Goal: Information Seeking & Learning: Learn about a topic

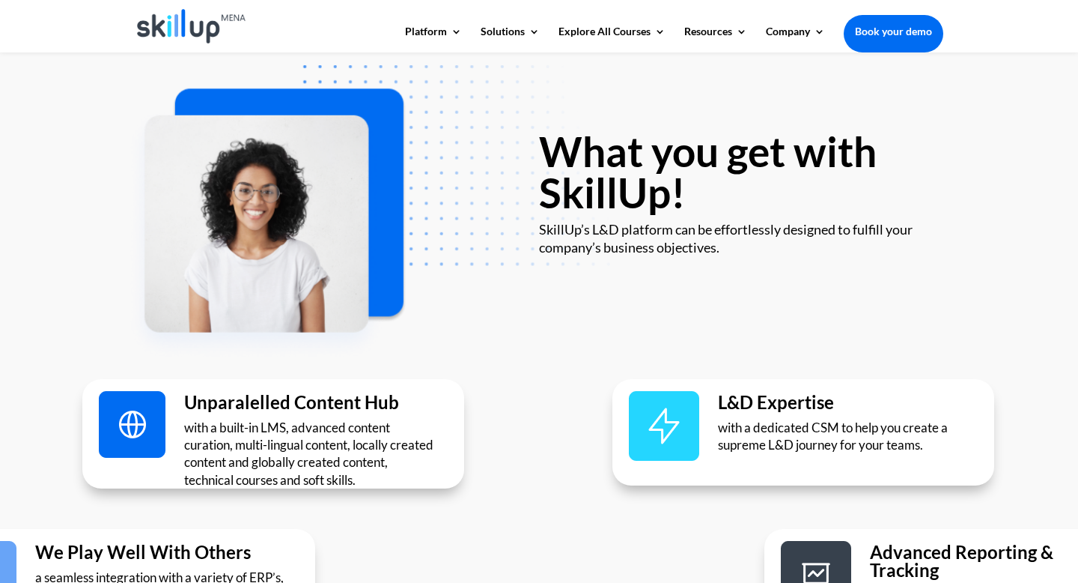
scroll to position [2513, 0]
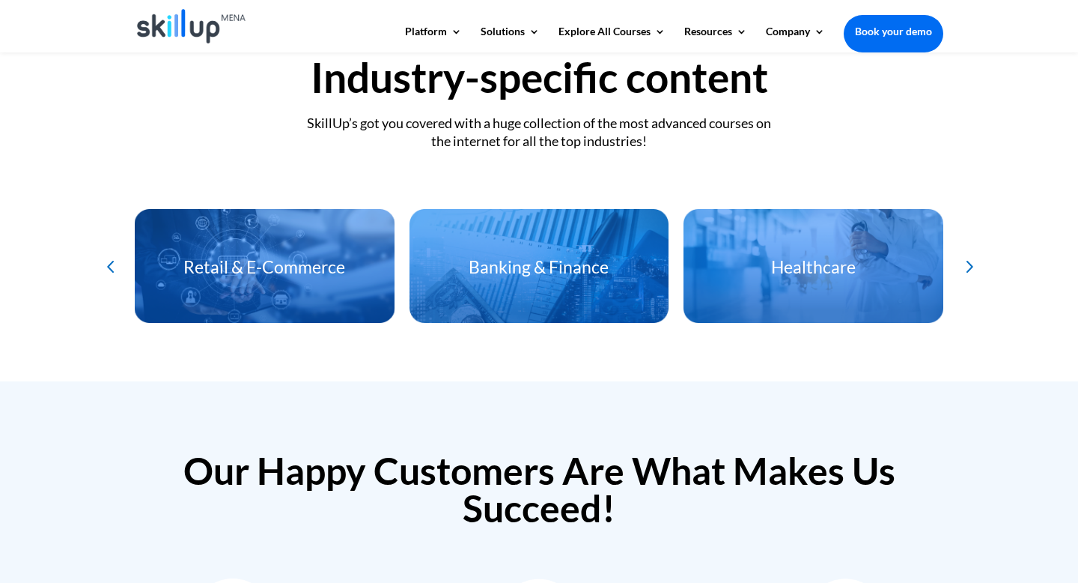
click at [494, 243] on div "Banking & Finance" at bounding box center [540, 279] width 260 height 73
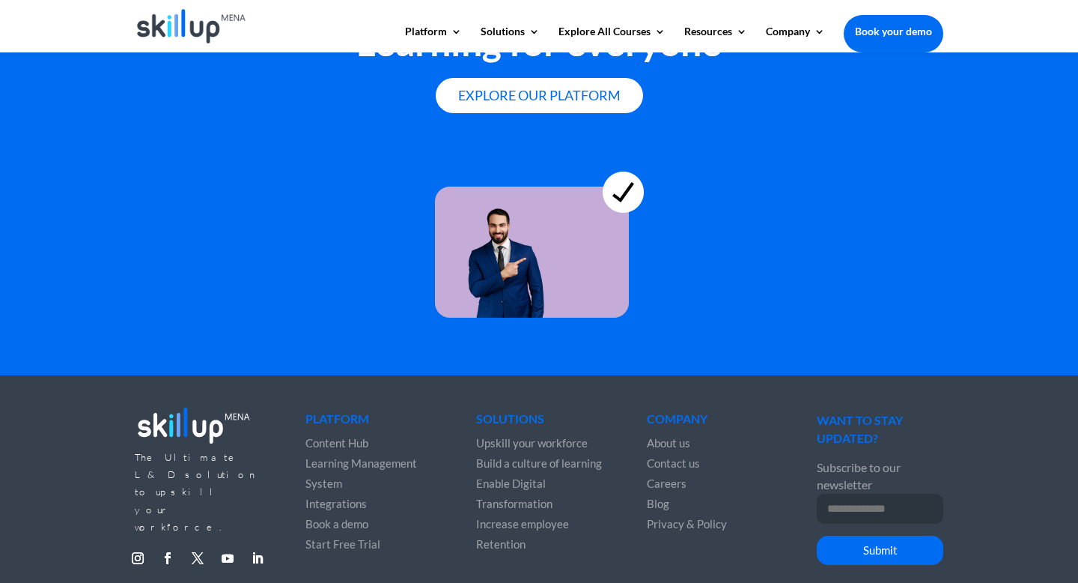
scroll to position [4150, 0]
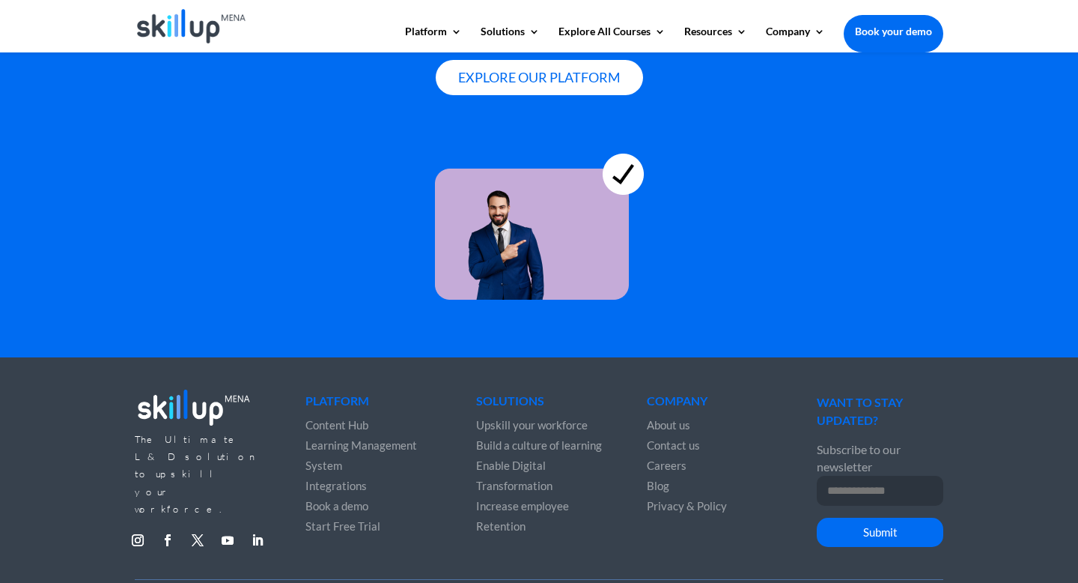
click at [361, 418] on span "Content Hub" at bounding box center [337, 424] width 63 height 13
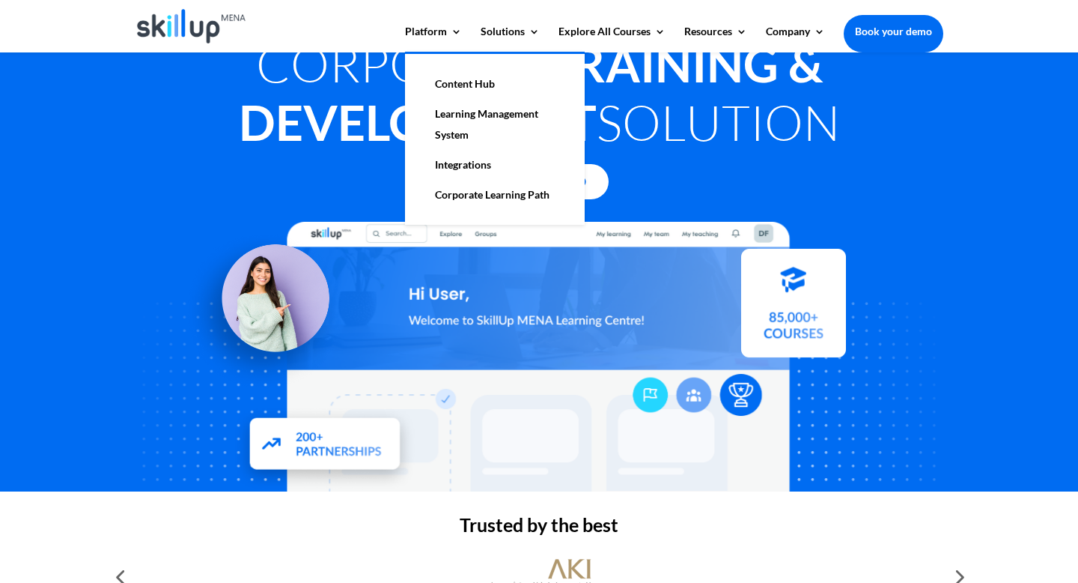
scroll to position [25, 0]
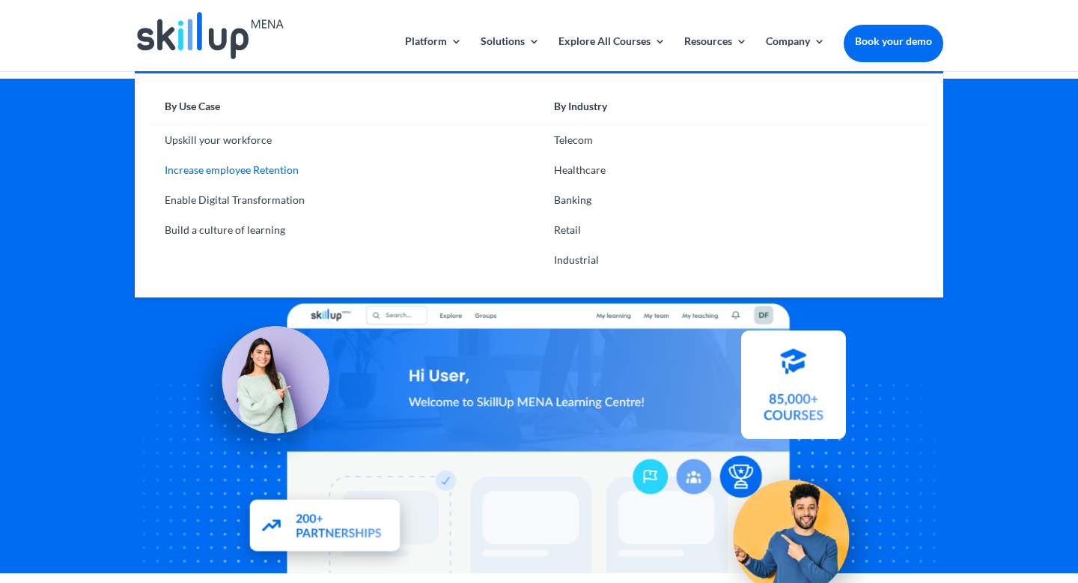
click at [255, 170] on link "Increase employee Retention" at bounding box center [344, 170] width 389 height 30
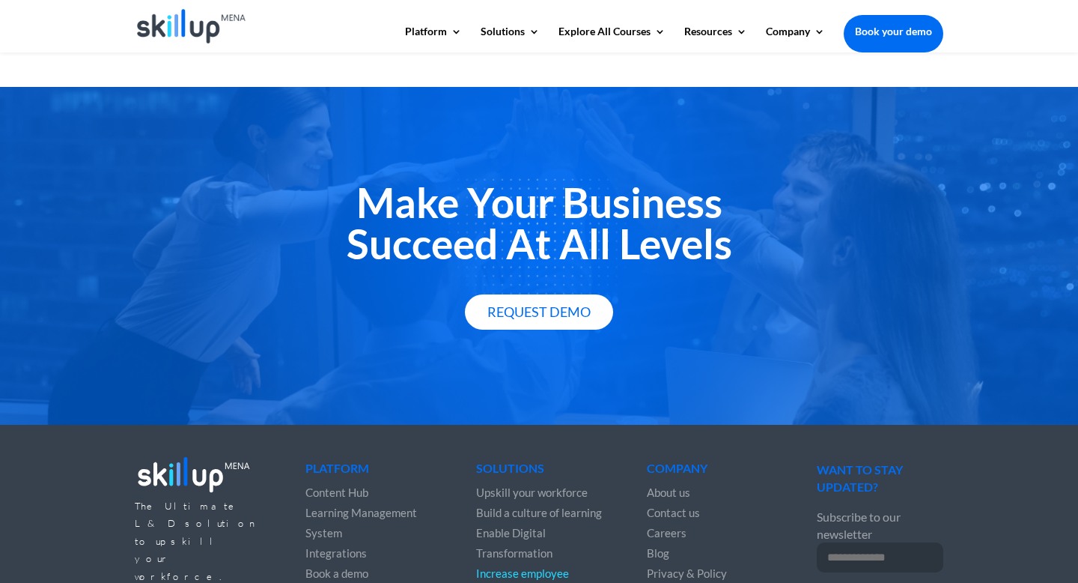
scroll to position [2331, 0]
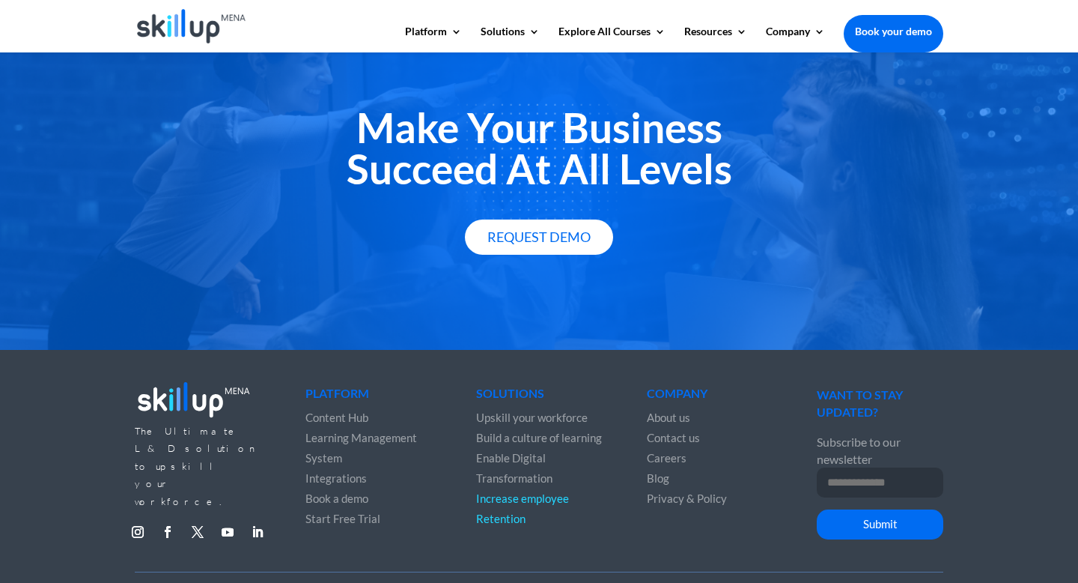
click at [323, 431] on span "Learning Management System" at bounding box center [362, 448] width 112 height 34
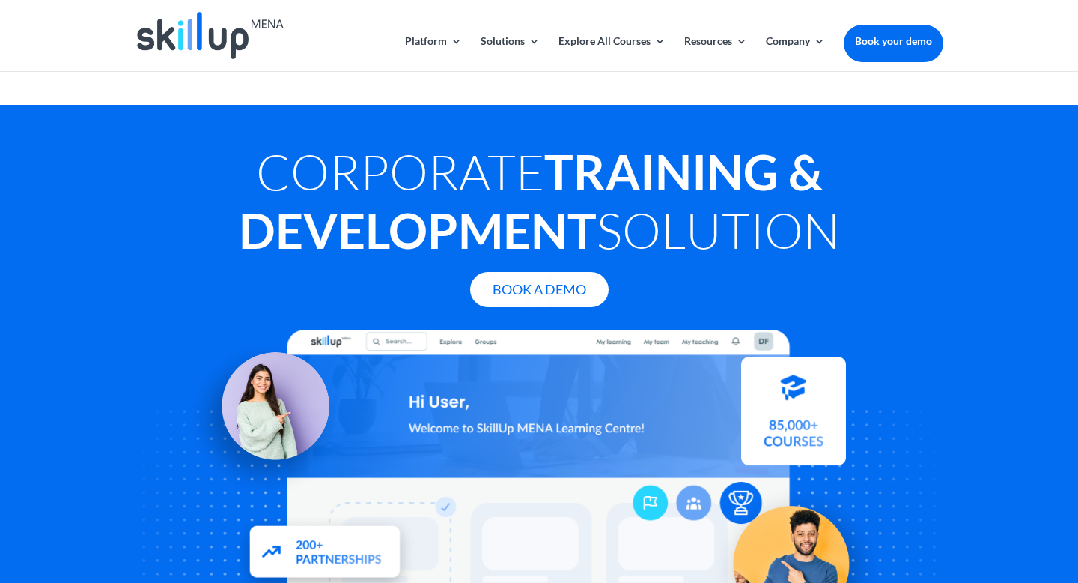
click at [508, 41] on div at bounding box center [539, 291] width 1078 height 583
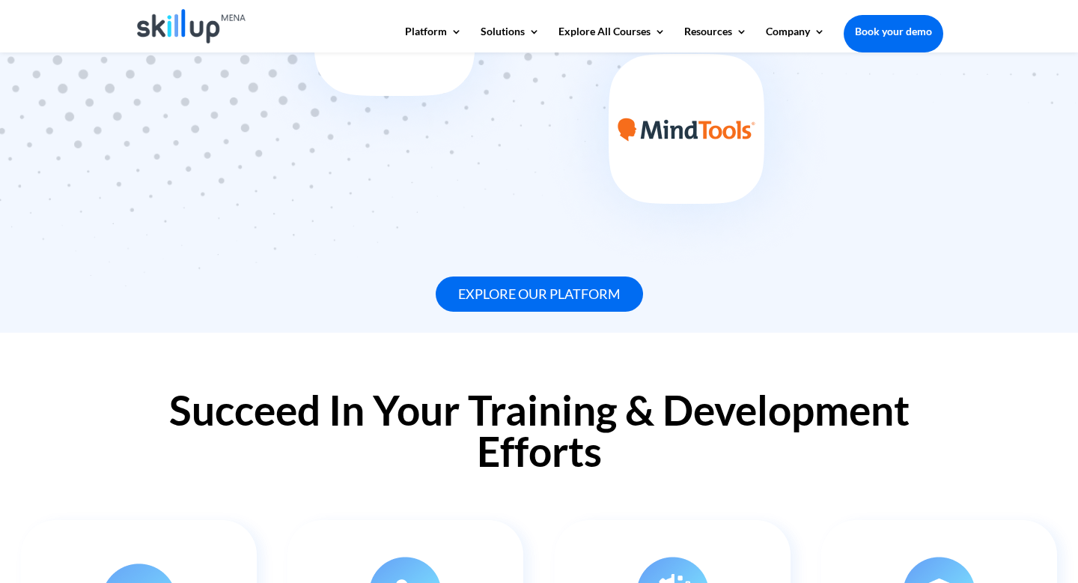
scroll to position [1433, 0]
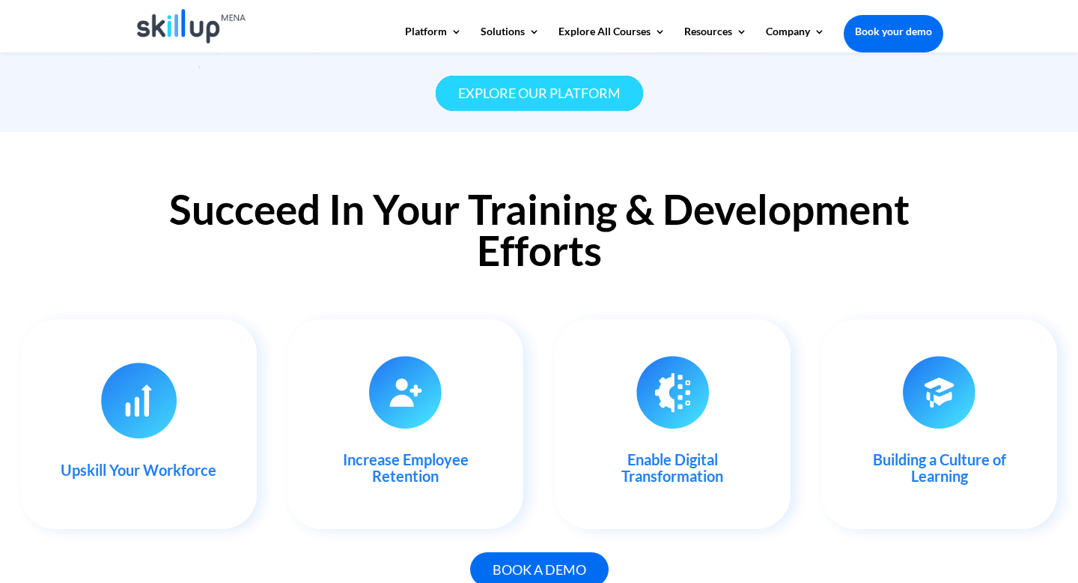
click at [539, 76] on link "Explore our platform" at bounding box center [539, 93] width 207 height 35
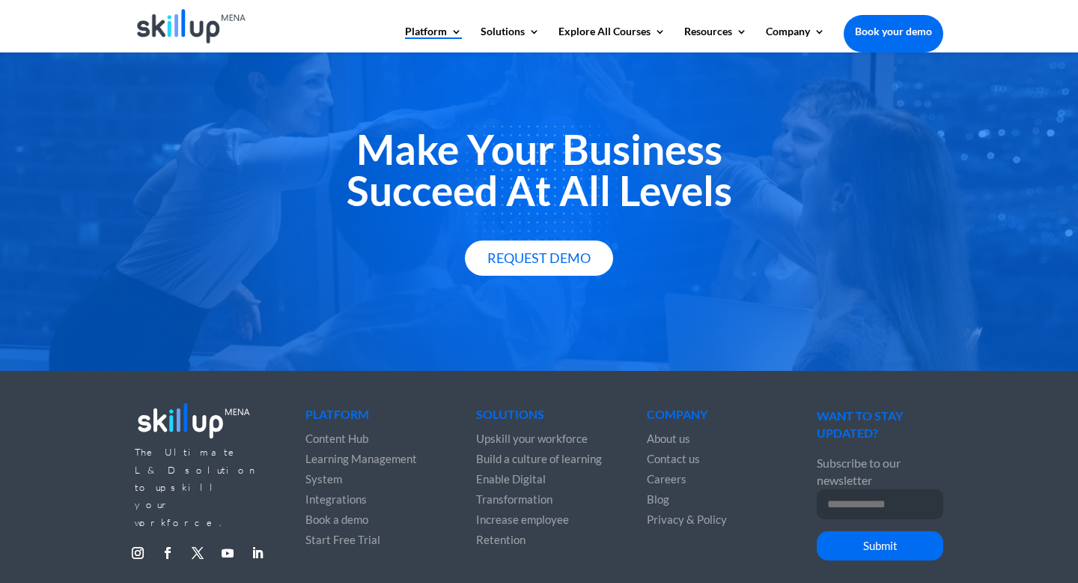
scroll to position [2703, 0]
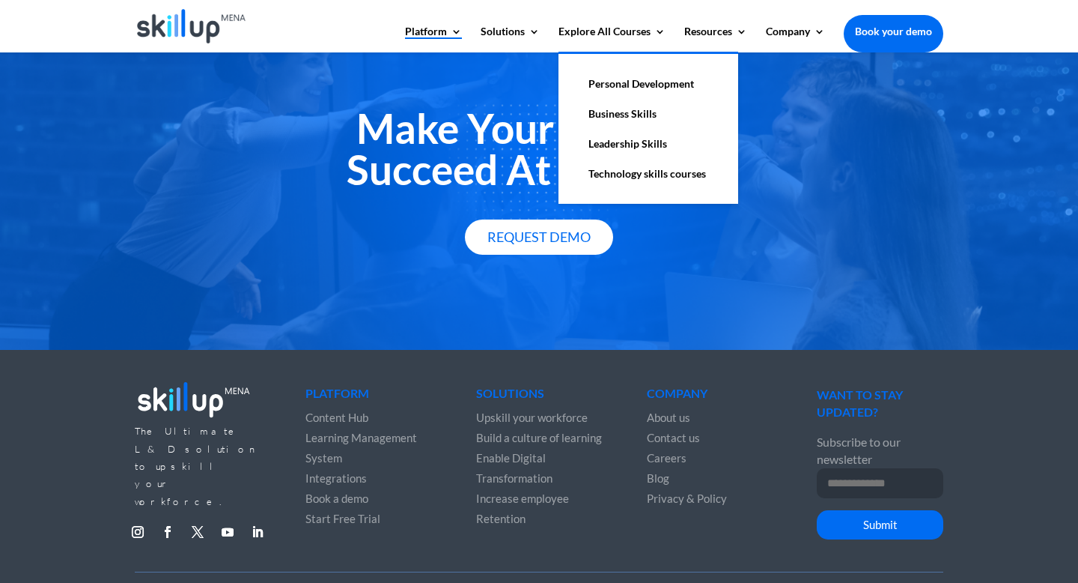
click at [597, 118] on link "Business Skills" at bounding box center [649, 114] width 150 height 30
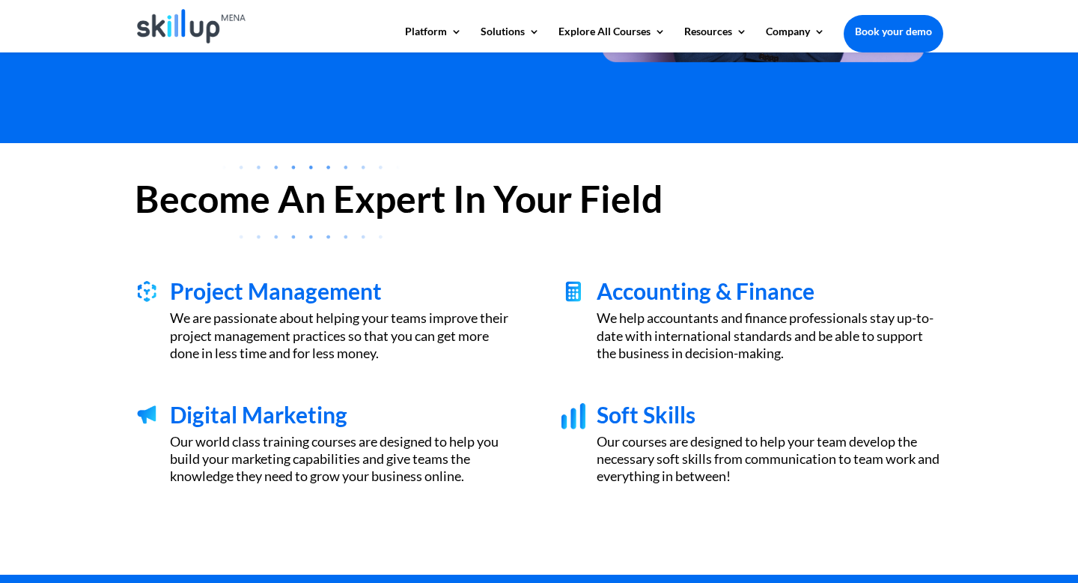
scroll to position [189, 0]
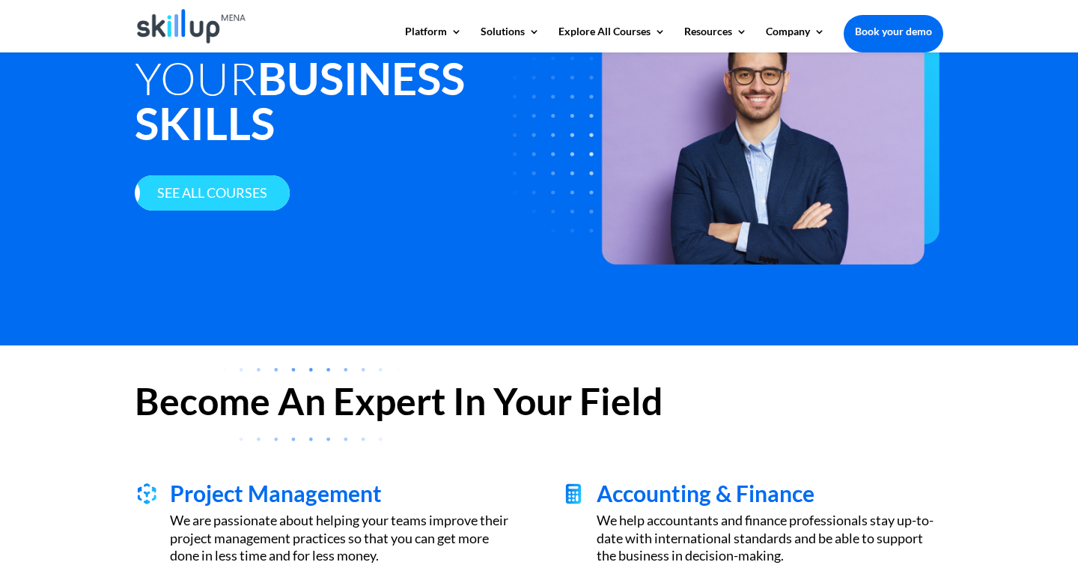
click at [255, 175] on link "See all courses" at bounding box center [212, 192] width 155 height 35
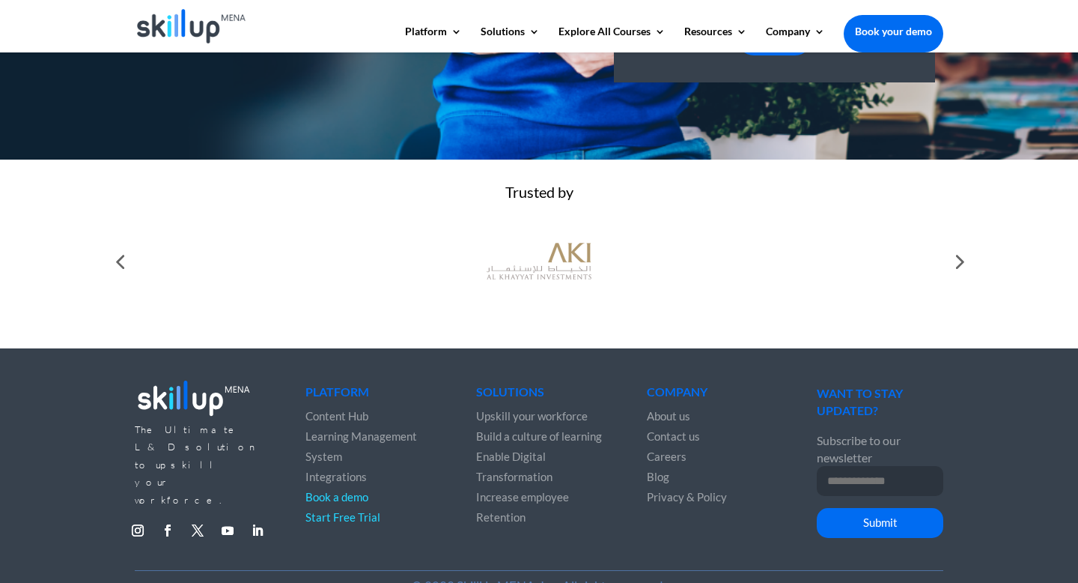
scroll to position [571, 0]
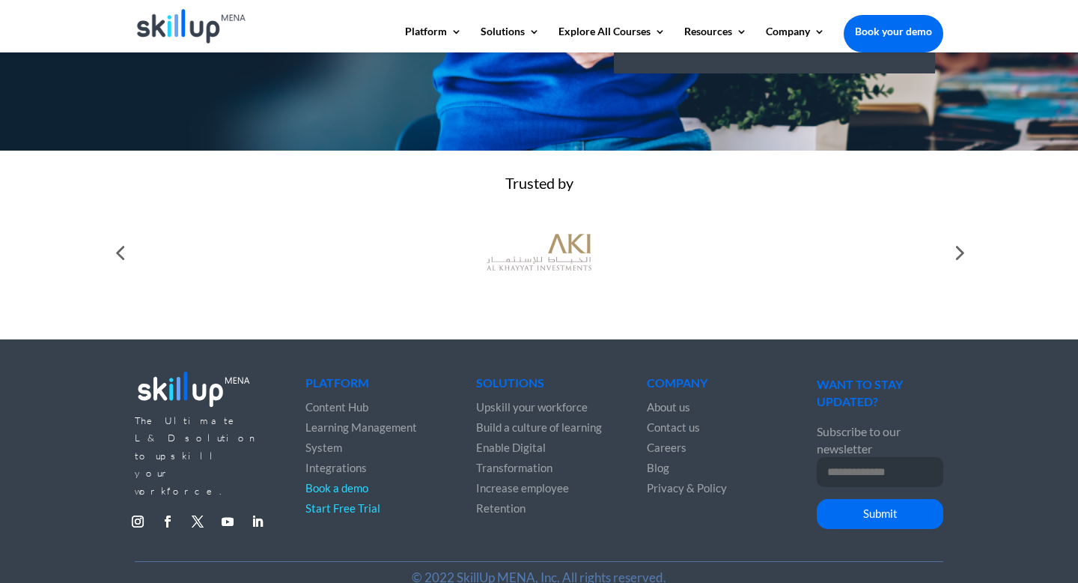
click at [955, 237] on div at bounding box center [959, 252] width 30 height 30
click at [968, 237] on div at bounding box center [959, 252] width 30 height 30
click at [118, 237] on div at bounding box center [120, 252] width 30 height 30
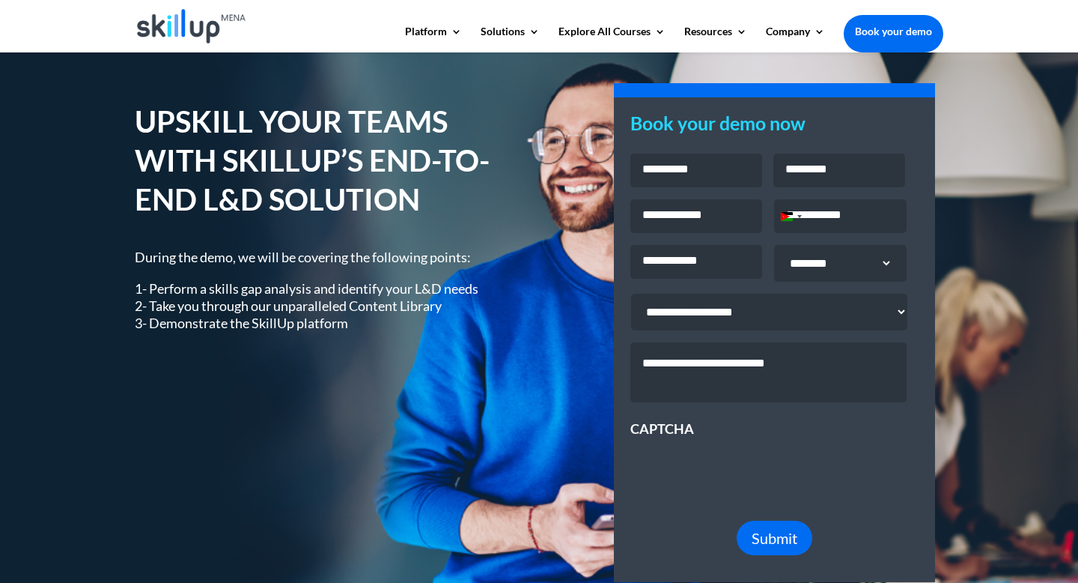
scroll to position [0, 0]
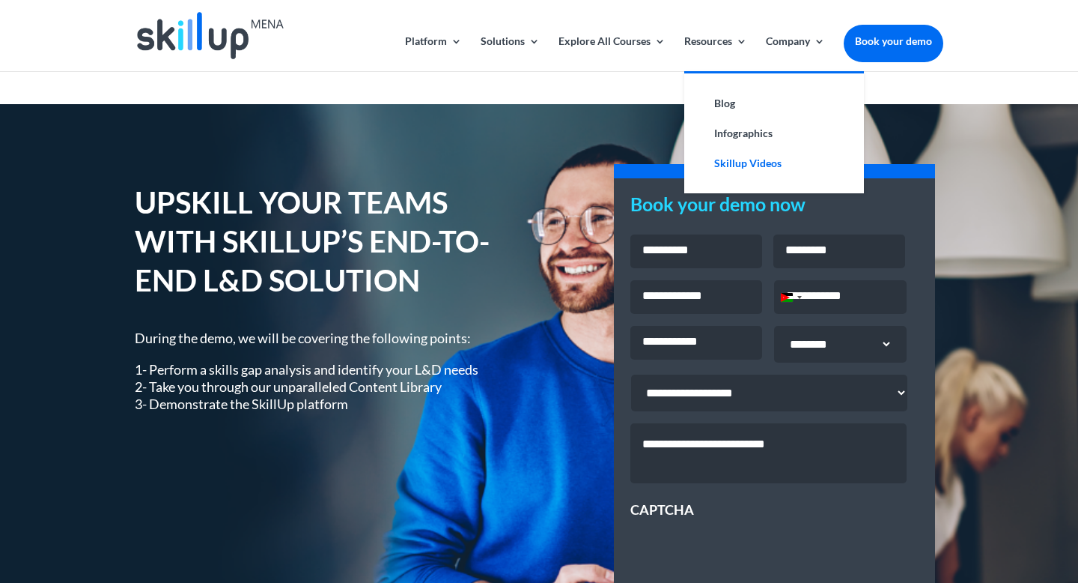
click at [726, 171] on link "Skillup Videos" at bounding box center [774, 163] width 150 height 30
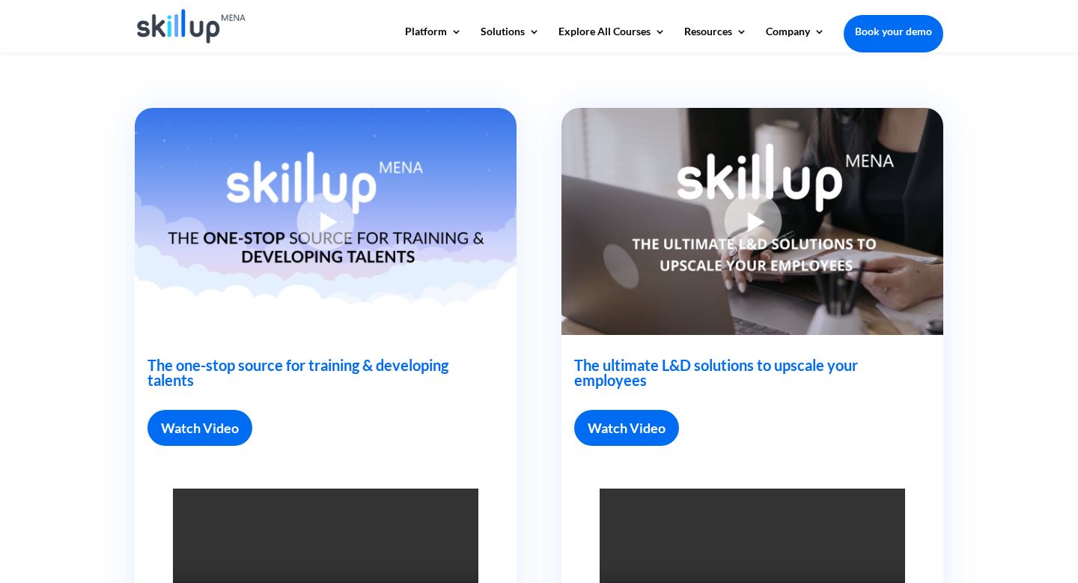
scroll to position [427, 0]
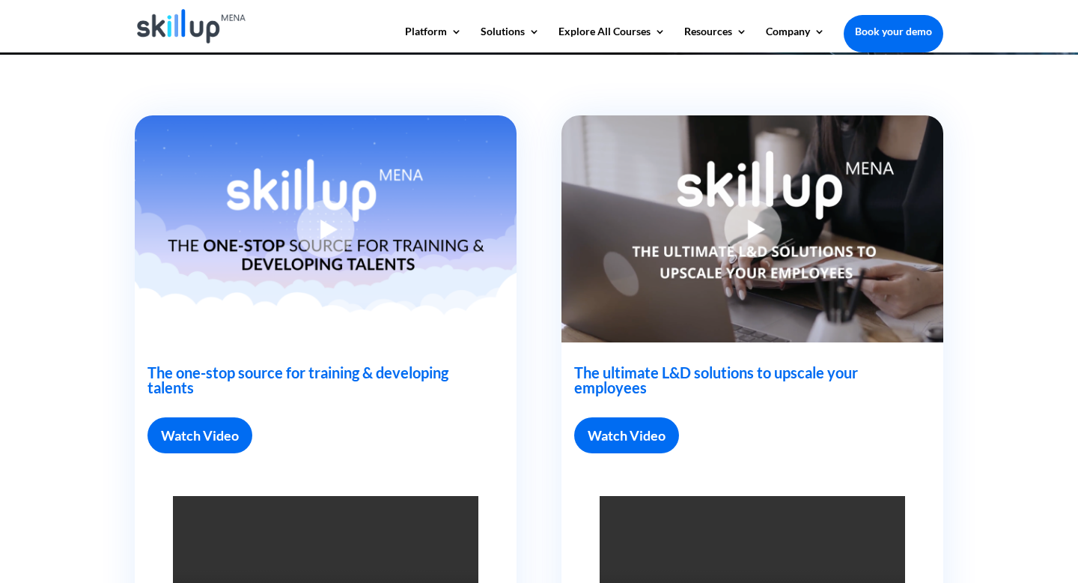
click at [744, 179] on img at bounding box center [753, 228] width 382 height 227
click at [758, 198] on img at bounding box center [753, 228] width 382 height 227
click at [636, 417] on link "Watch Video" at bounding box center [626, 435] width 105 height 37
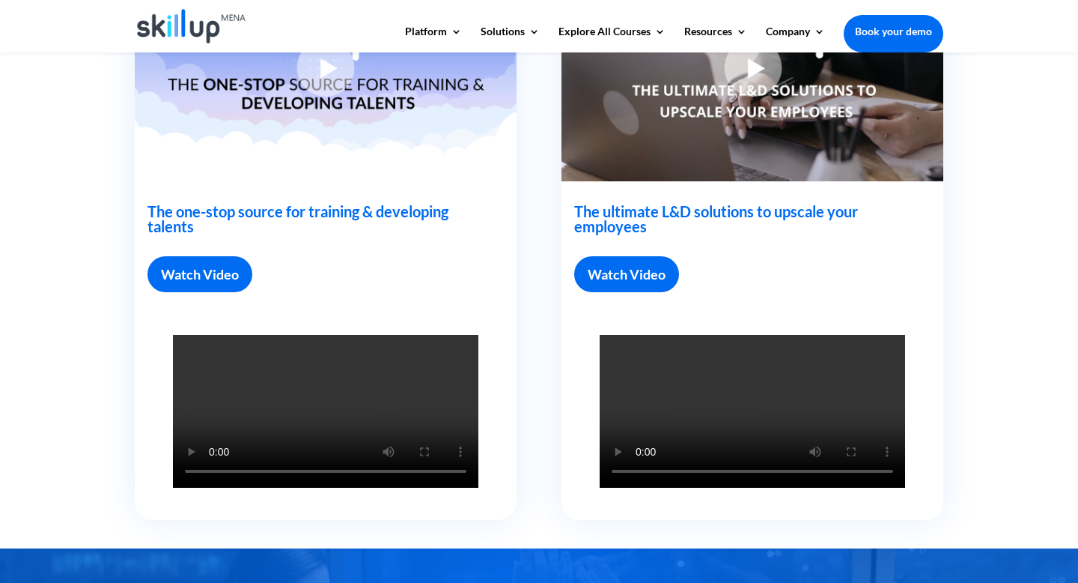
scroll to position [479, 0]
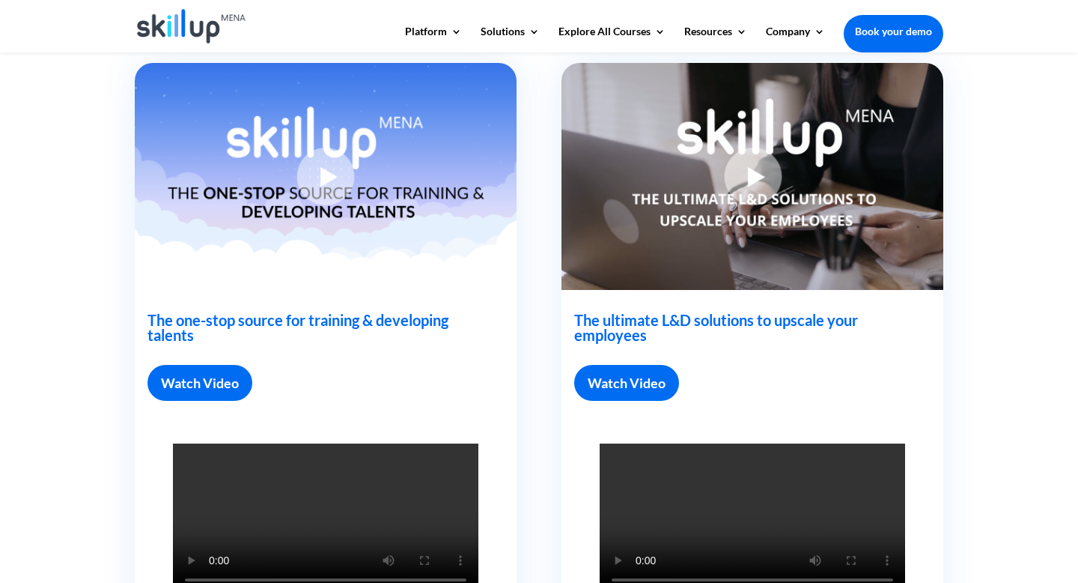
click at [632, 365] on link "Watch Video" at bounding box center [626, 383] width 105 height 37
click at [663, 263] on div "The ultimate L&D solutions to upscale your employees Watch Video" at bounding box center [753, 345] width 382 height 565
click at [714, 155] on img at bounding box center [753, 176] width 382 height 227
click at [190, 365] on link "Watch Video" at bounding box center [200, 383] width 105 height 37
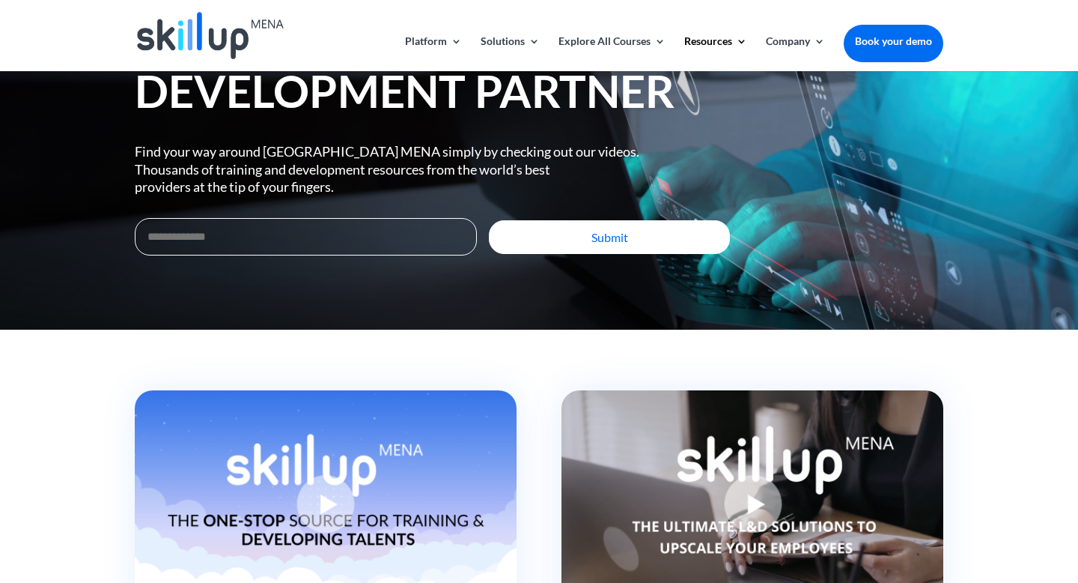
scroll to position [354, 0]
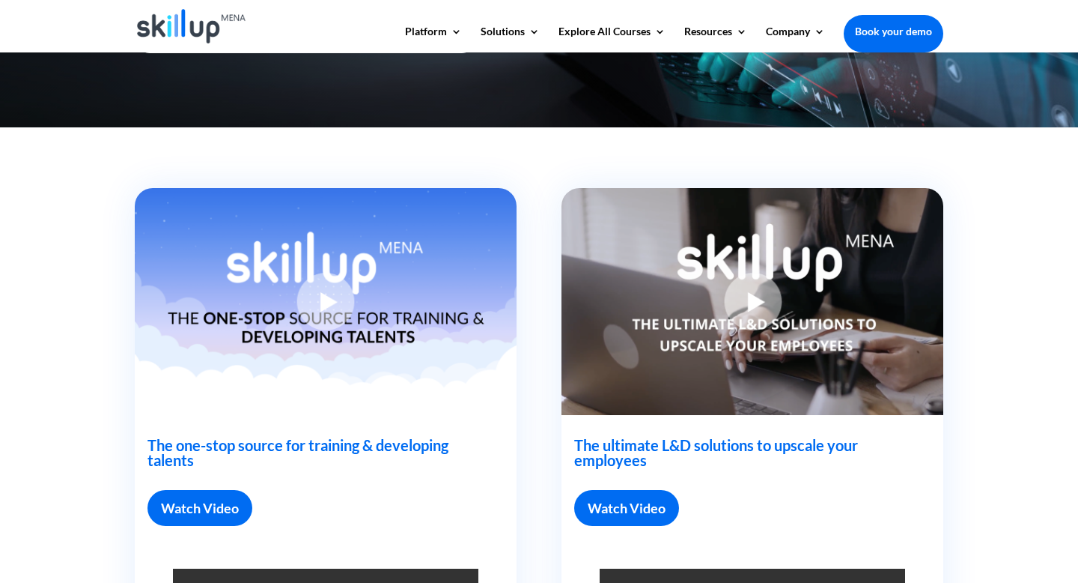
click at [720, 267] on img at bounding box center [753, 301] width 382 height 227
click at [745, 273] on img at bounding box center [753, 301] width 382 height 227
